Goal: Information Seeking & Learning: Learn about a topic

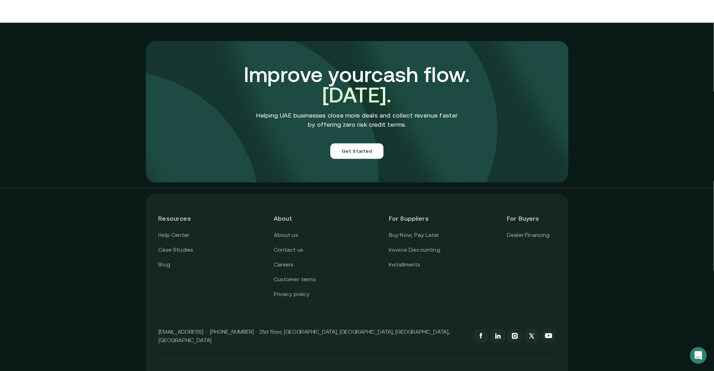
scroll to position [2425, 0]
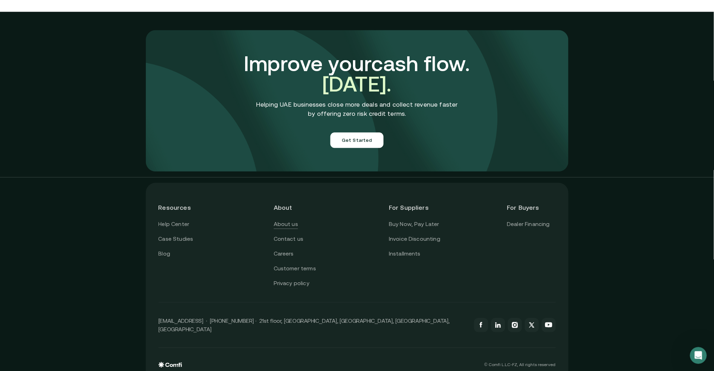
click at [295, 220] on link "About us" at bounding box center [286, 224] width 24 height 9
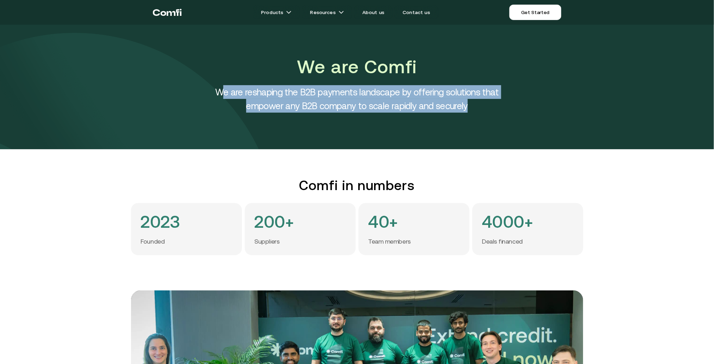
drag, startPoint x: 230, startPoint y: 93, endPoint x: 539, endPoint y: 123, distance: 309.9
click at [541, 123] on div "We are Comfi We are reshaping the B2B payments landscape by offering solutions …" at bounding box center [357, 87] width 714 height 125
click at [485, 117] on div "We are Comfi We are reshaping the B2B payments landscape by offering solutions …" at bounding box center [357, 87] width 714 height 125
drag, startPoint x: 483, startPoint y: 107, endPoint x: 210, endPoint y: 83, distance: 274.0
click at [210, 83] on div "We are Comfi We are reshaping the B2B payments landscape by offering solutions …" at bounding box center [357, 83] width 317 height 58
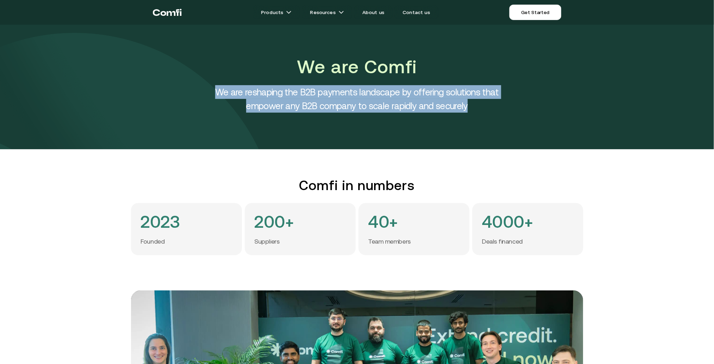
click at [210, 90] on h4 "We are reshaping the B2B payments landscape by offering solutions that empower …" at bounding box center [357, 98] width 317 height 27
drag, startPoint x: 213, startPoint y: 90, endPoint x: 494, endPoint y: 114, distance: 282.4
click at [494, 114] on div "We are Comfi We are reshaping the B2B payments landscape by offering solutions …" at bounding box center [357, 87] width 714 height 125
click at [493, 108] on h4 "We are reshaping the B2B payments landscape by offering solutions that empower …" at bounding box center [357, 98] width 317 height 27
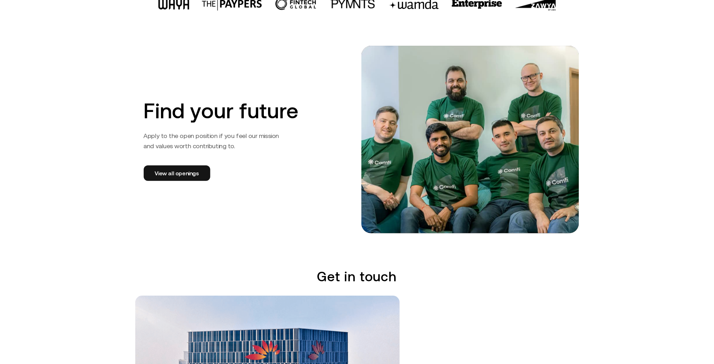
scroll to position [1012, 0]
